Goal: Information Seeking & Learning: Find specific fact

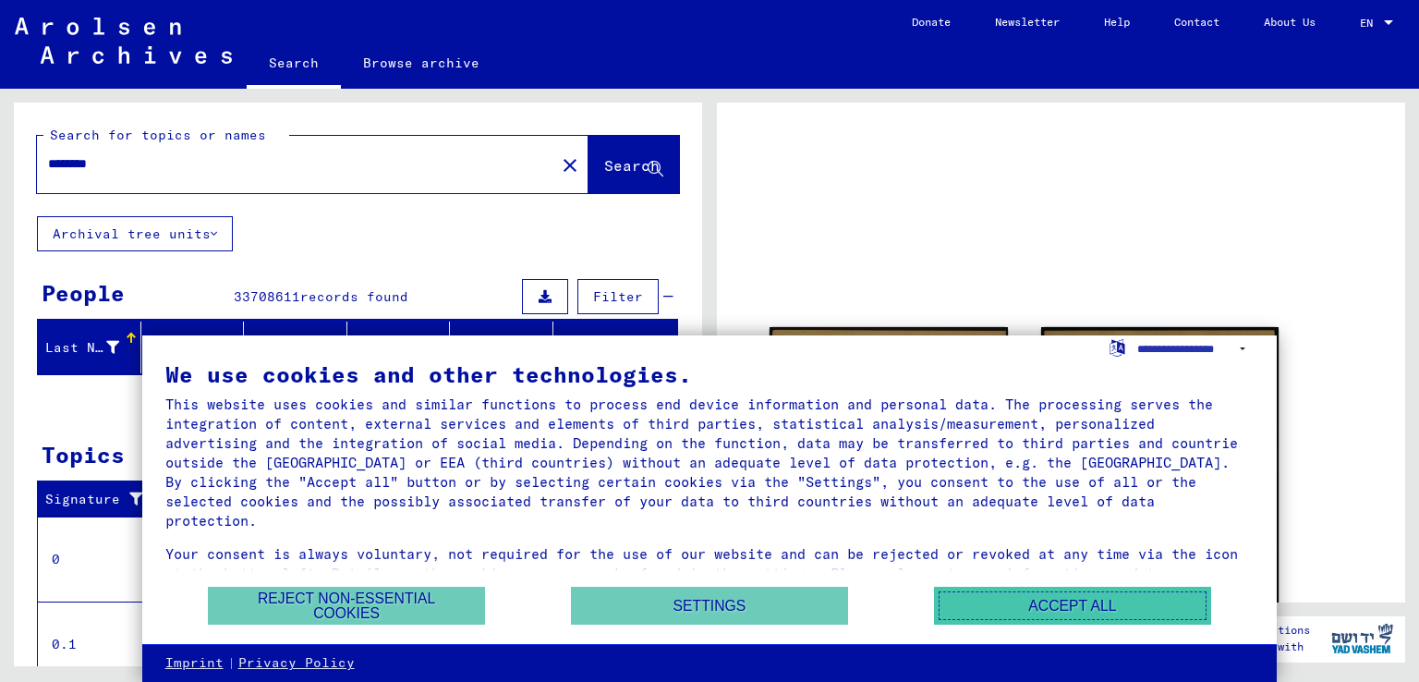
click at [1015, 618] on button "Accept all" at bounding box center [1072, 606] width 277 height 38
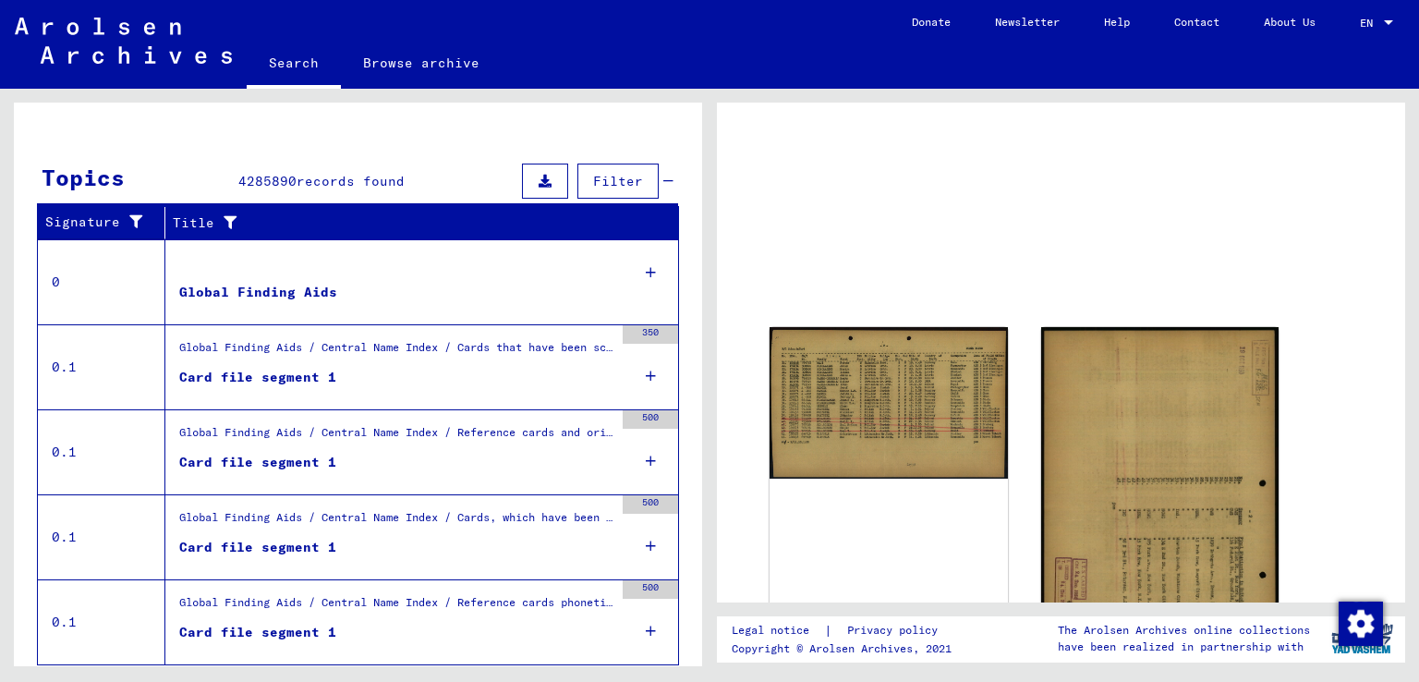
scroll to position [284, 0]
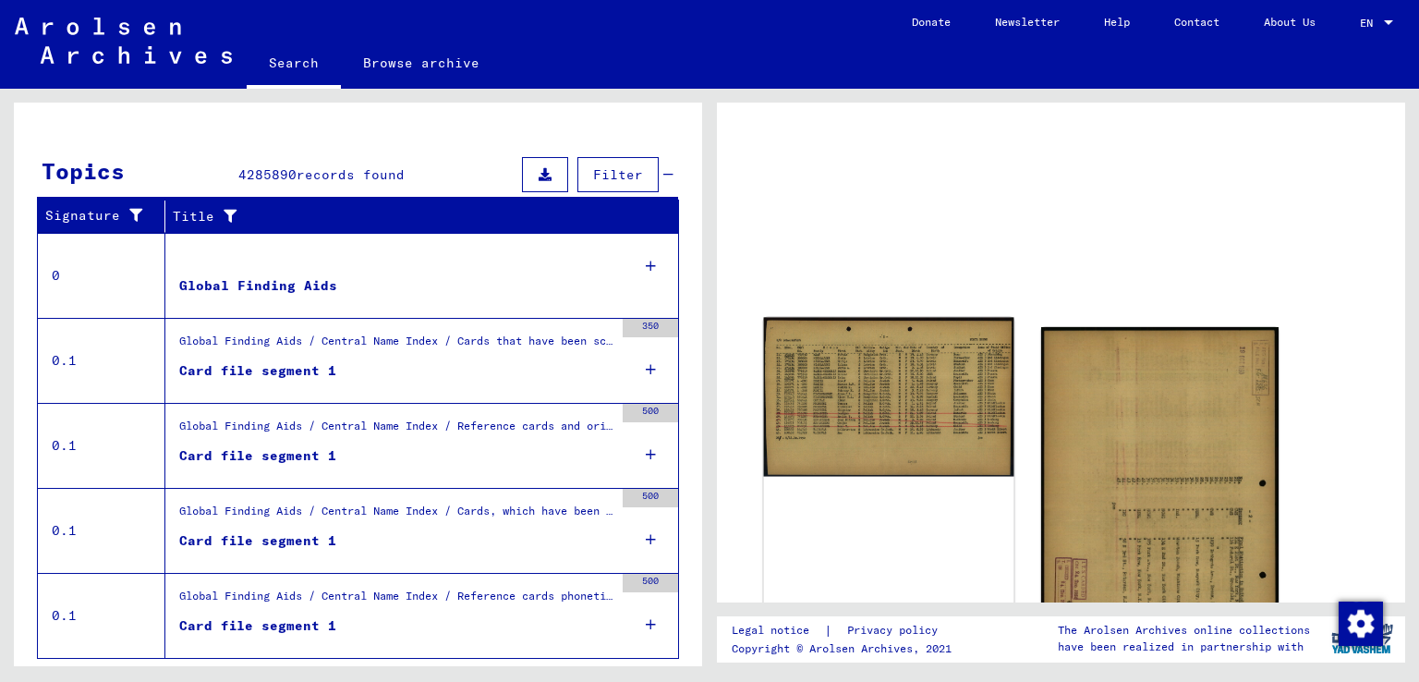
click at [885, 433] on img at bounding box center [888, 396] width 249 height 159
click at [909, 357] on img at bounding box center [888, 396] width 249 height 159
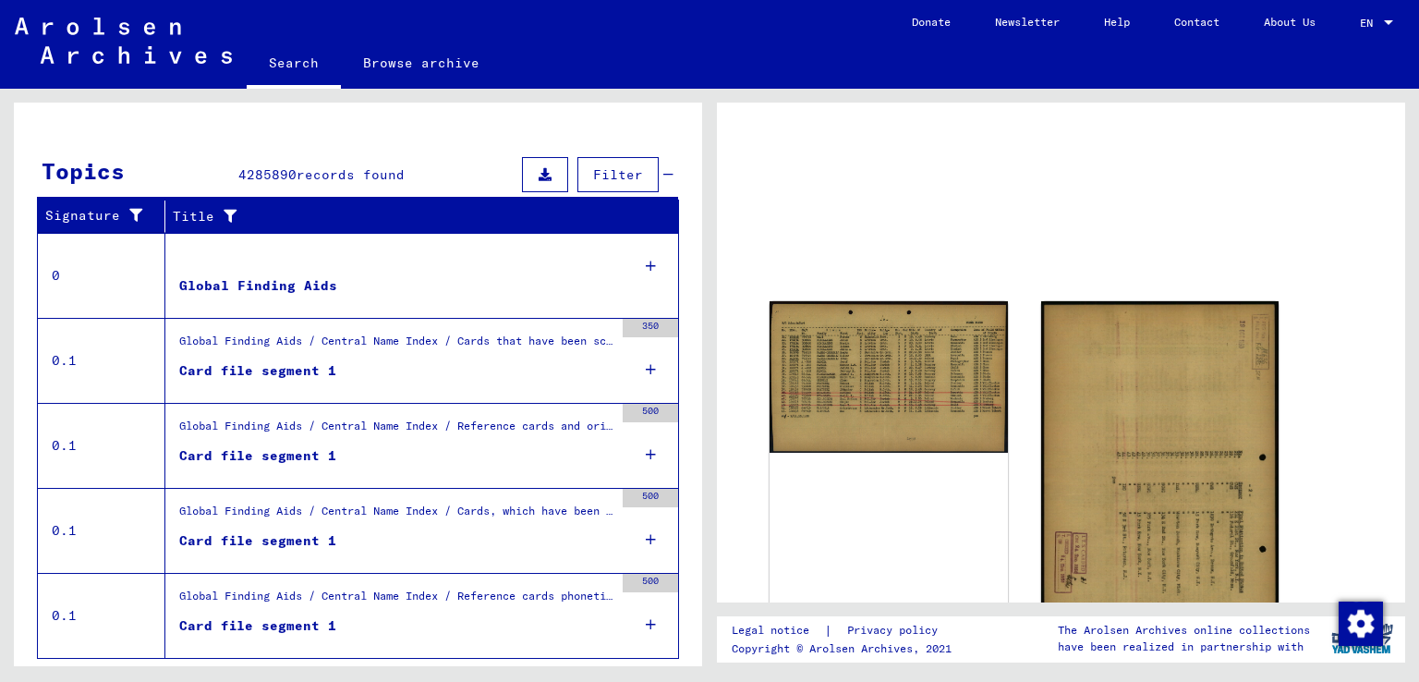
scroll to position [23, 0]
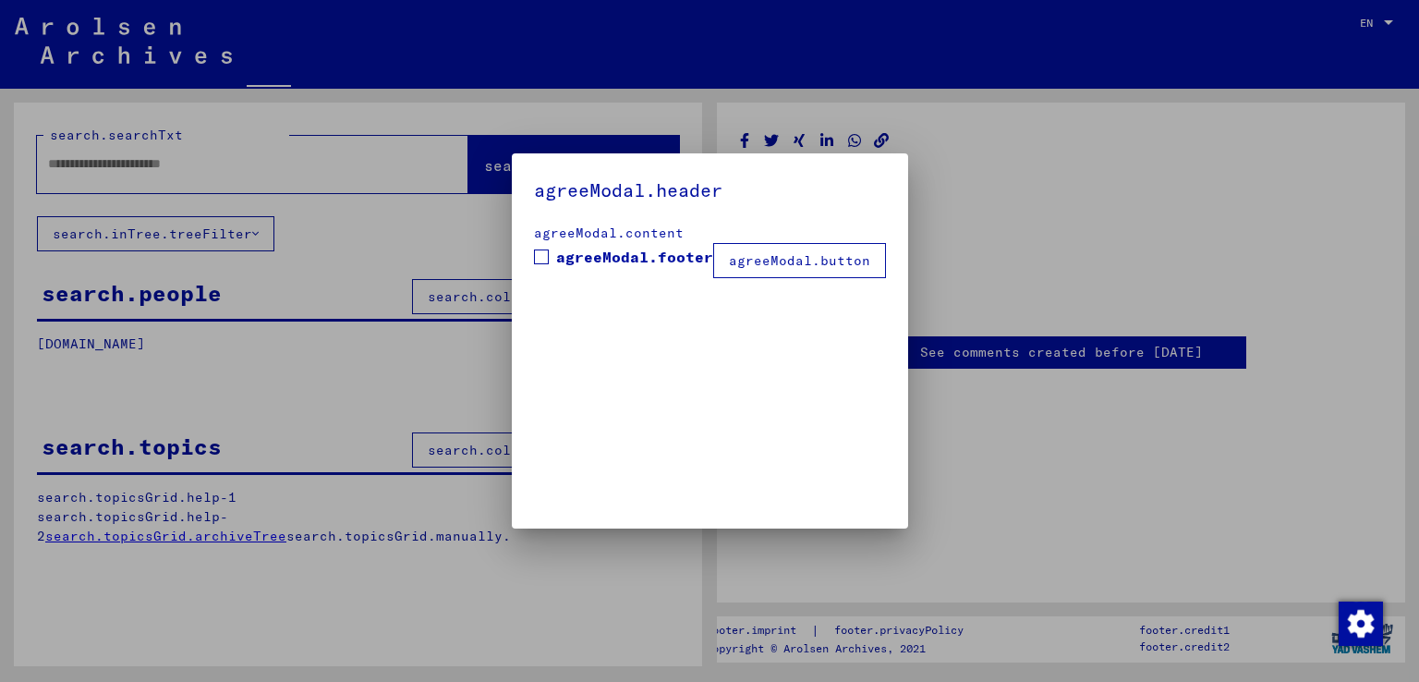
type input "********"
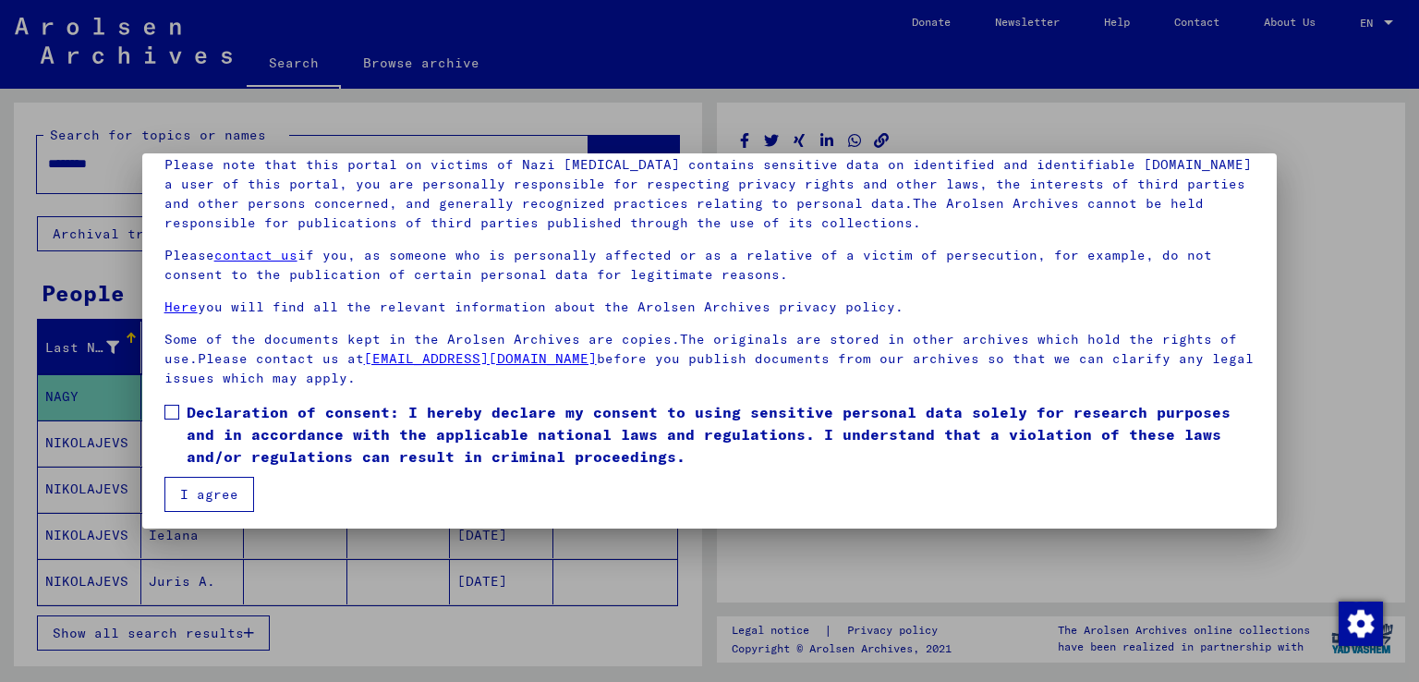
scroll to position [138, 0]
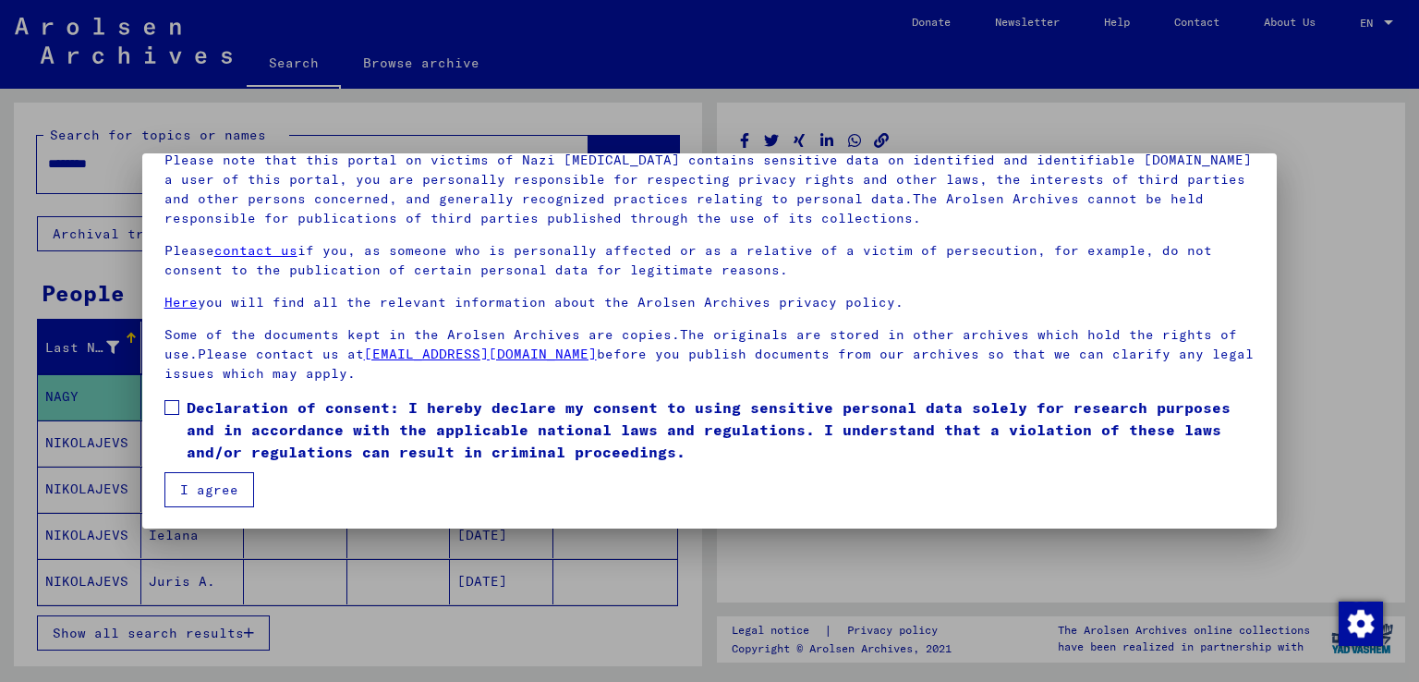
click at [176, 411] on span at bounding box center [171, 407] width 15 height 15
click at [192, 477] on button "I agree" at bounding box center [209, 489] width 90 height 35
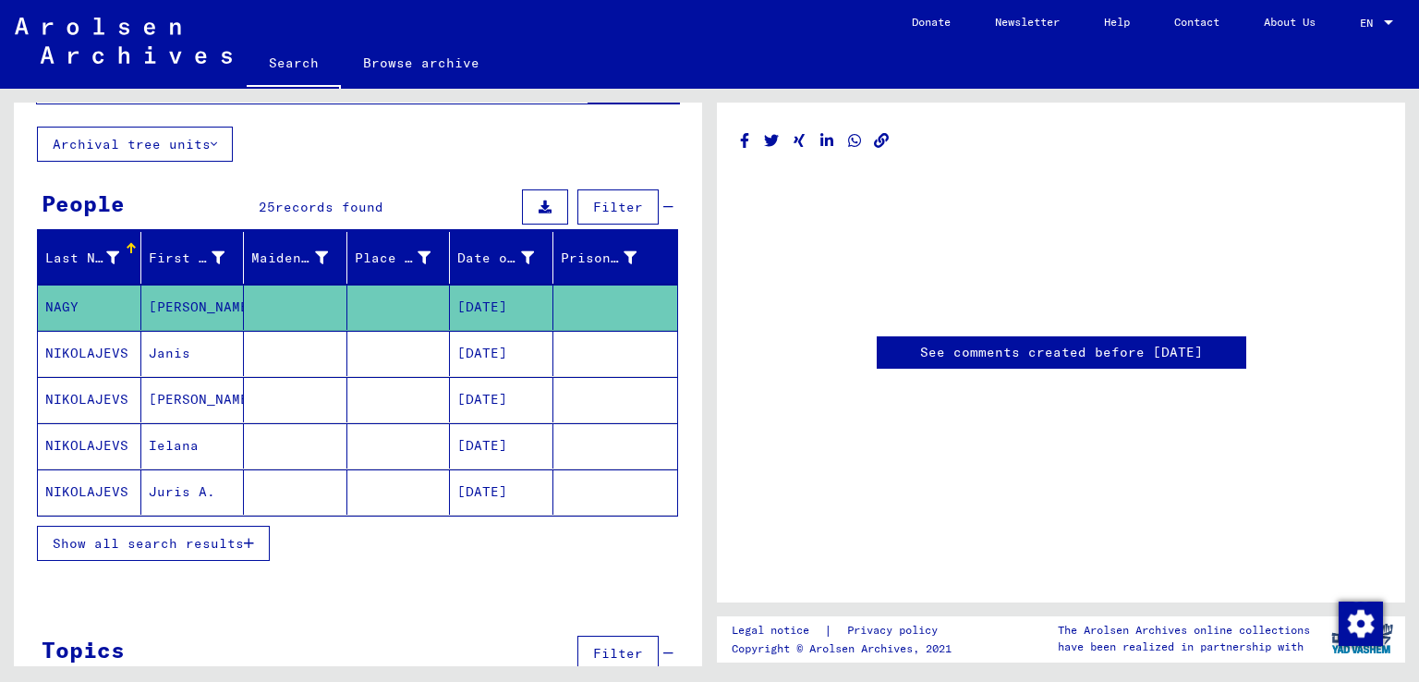
scroll to position [100, 0]
